Goal: Find specific page/section: Locate a particular part of the current website

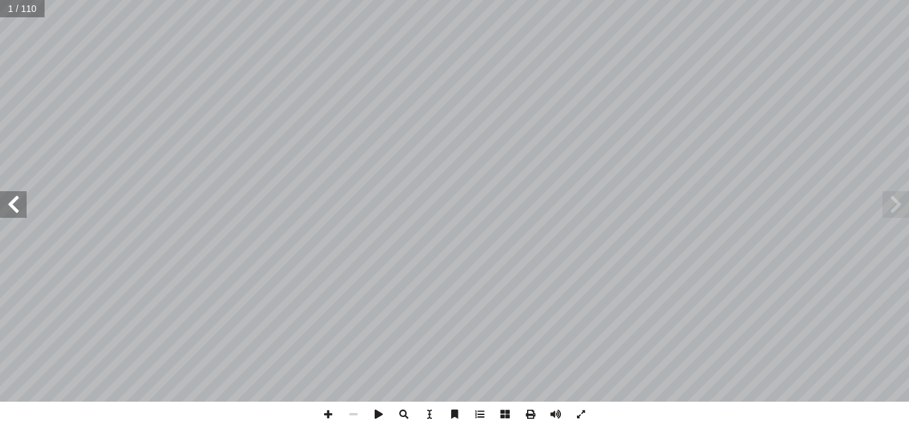
click at [11, 212] on span at bounding box center [13, 204] width 27 height 27
click at [16, 204] on span at bounding box center [13, 204] width 27 height 27
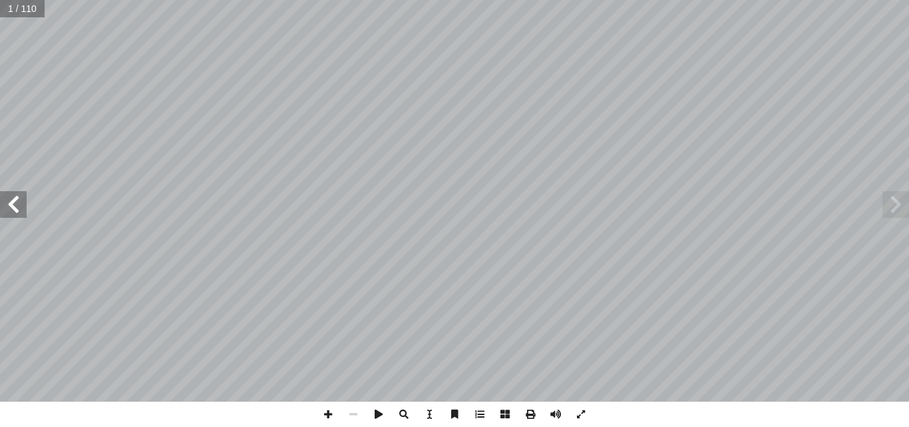
click at [16, 204] on span at bounding box center [13, 204] width 27 height 27
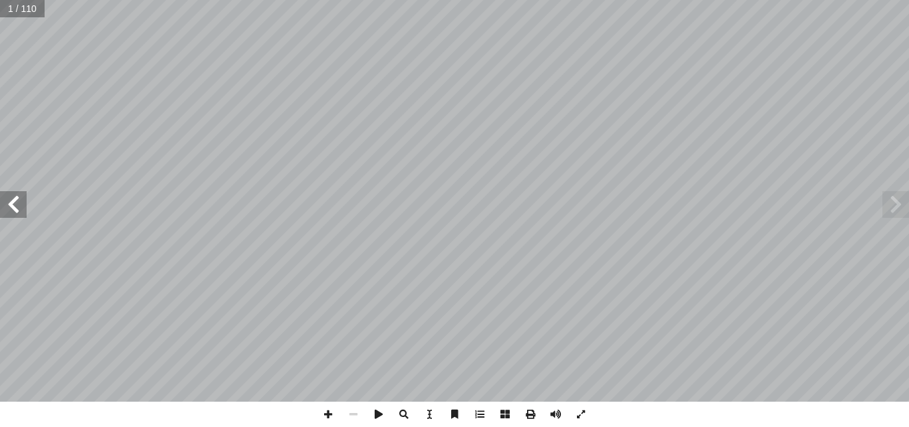
click at [16, 204] on span at bounding box center [13, 204] width 27 height 27
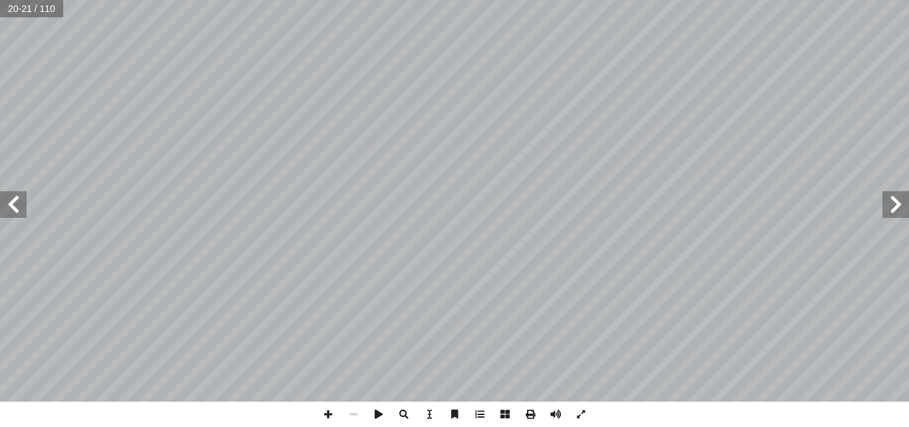
click at [16, 203] on span at bounding box center [13, 204] width 27 height 27
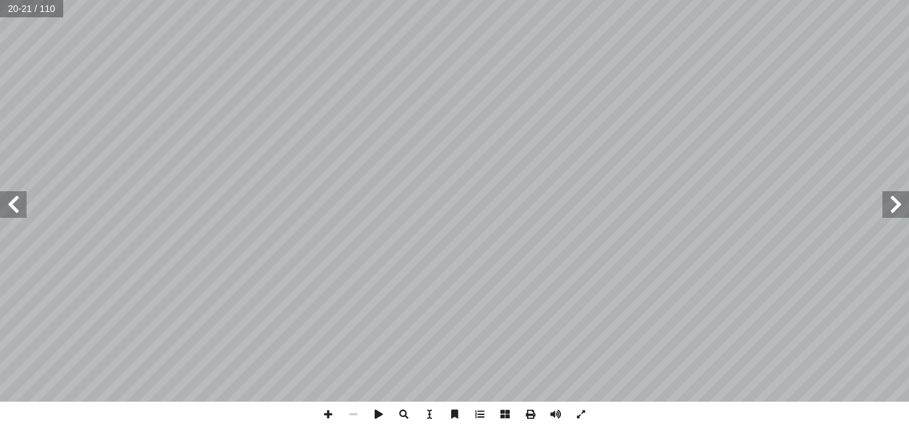
click at [16, 203] on span at bounding box center [13, 204] width 27 height 27
click at [16, 202] on span at bounding box center [13, 204] width 27 height 27
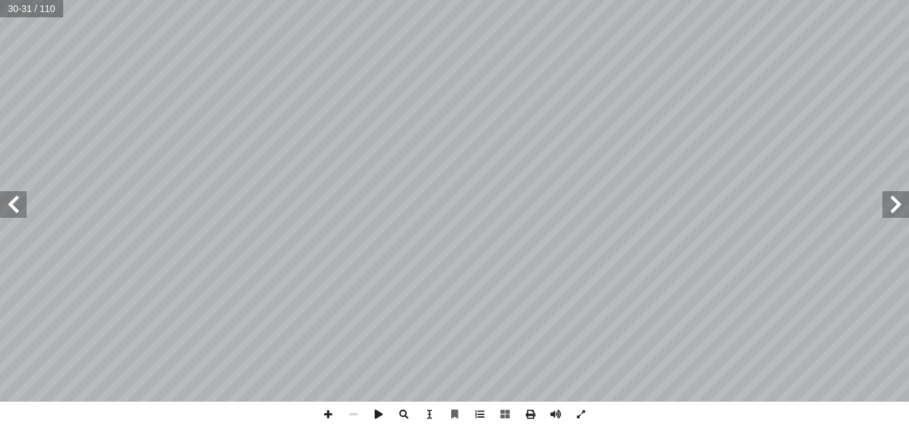
click at [7, 197] on span at bounding box center [13, 204] width 27 height 27
